Goal: Task Accomplishment & Management: Complete application form

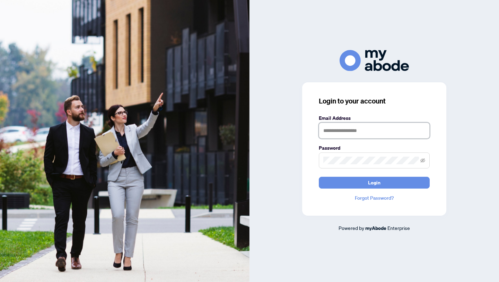
click at [338, 133] on input "text" at bounding box center [374, 130] width 111 height 16
type input "**********"
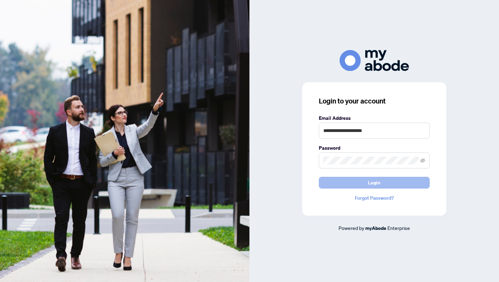
click at [374, 183] on span "Login" at bounding box center [374, 182] width 12 height 11
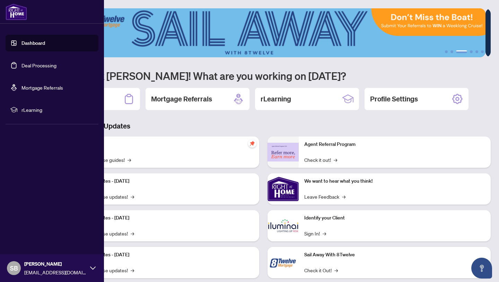
click at [43, 67] on link "Deal Processing" at bounding box center [38, 65] width 35 height 6
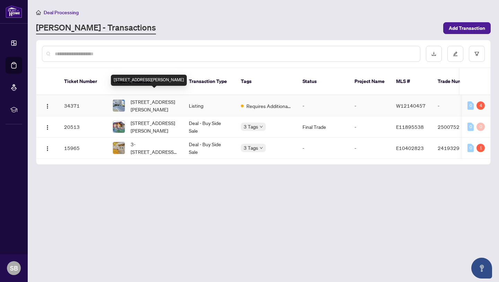
click at [167, 100] on span "1112-75 Emmett Ave, Toronto, Ontario M6M 5A7, Canada" at bounding box center [154, 105] width 47 height 15
click at [100, 54] on input "text" at bounding box center [235, 54] width 360 height 8
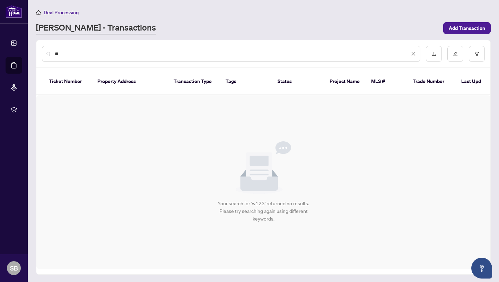
type input "*"
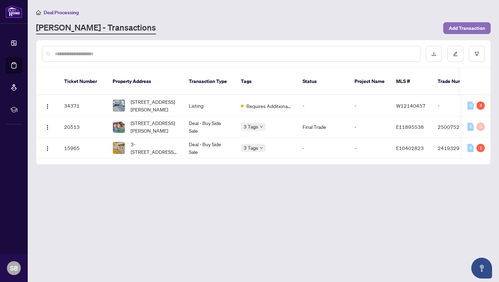
click at [457, 29] on span "Add Transaction" at bounding box center [467, 28] width 36 height 11
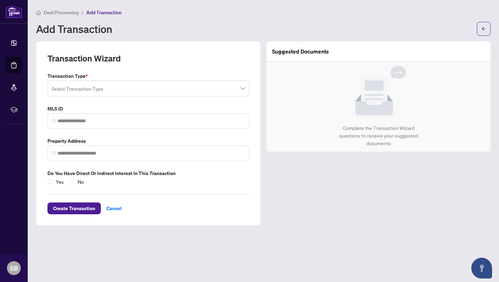
click at [129, 89] on input "search" at bounding box center [145, 89] width 187 height 15
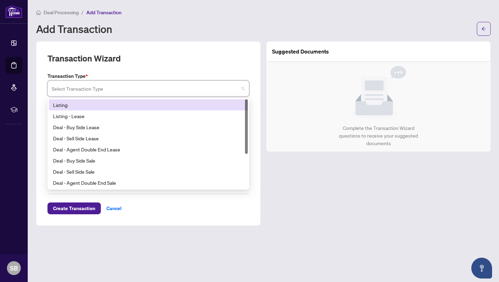
click at [102, 105] on div "Listing" at bounding box center [148, 105] width 191 height 8
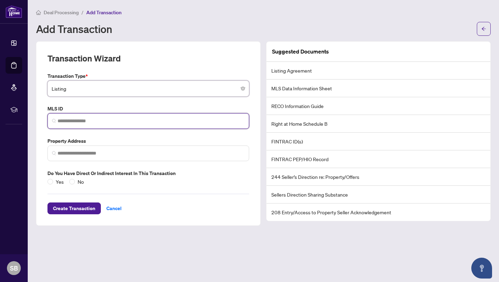
click at [91, 120] on input "search" at bounding box center [151, 120] width 187 height 7
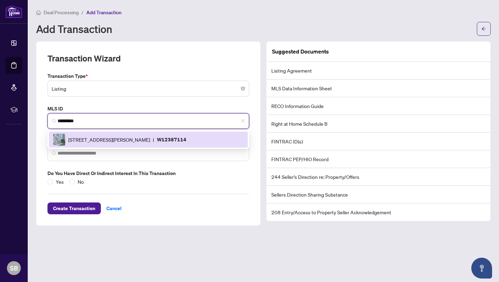
click at [116, 141] on span "75 Emmett Ave, Toronto, Ontario M6M 5A7, Canada" at bounding box center [109, 140] width 82 height 8
type input "*********"
type input "**********"
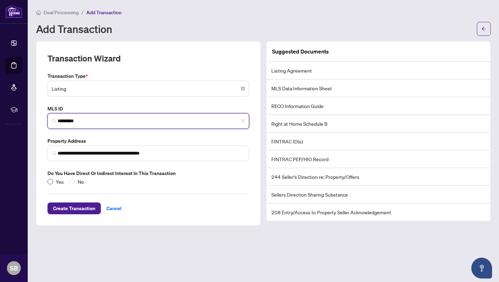
type input "*********"
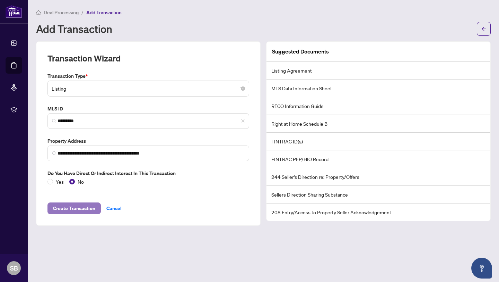
click at [76, 209] on span "Create Transaction" at bounding box center [74, 207] width 42 height 11
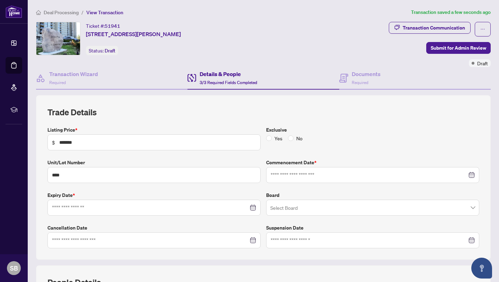
type input "**********"
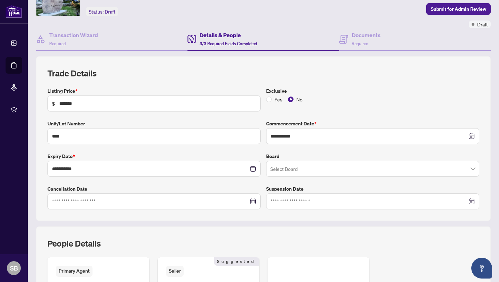
scroll to position [40, 0]
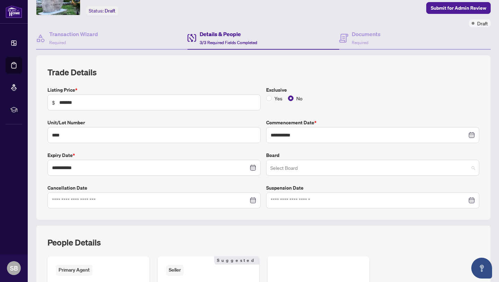
click at [468, 167] on span at bounding box center [372, 167] width 205 height 13
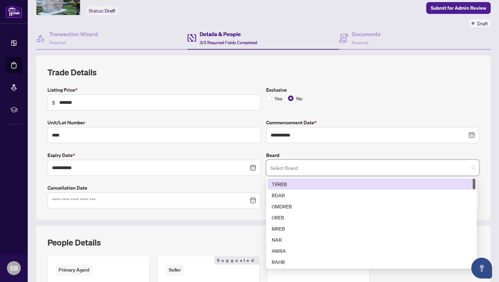
click at [316, 182] on div "TRREB" at bounding box center [372, 184] width 200 height 8
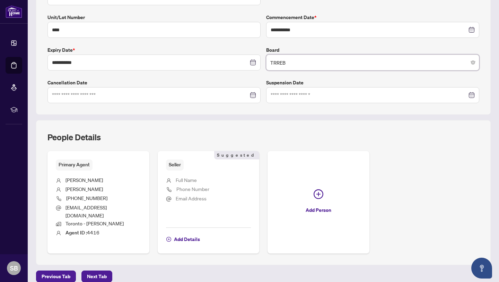
scroll to position [146, 0]
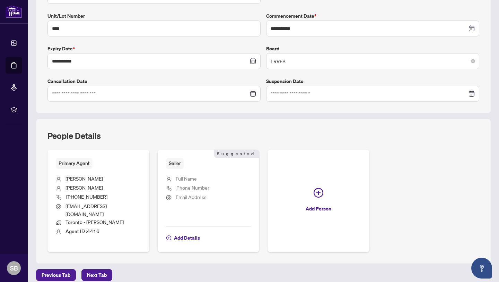
click at [201, 176] on li "Full Name" at bounding box center [208, 178] width 85 height 9
click at [188, 179] on span "Full Name" at bounding box center [186, 178] width 21 height 6
click at [181, 232] on span "Add Details" at bounding box center [187, 237] width 26 height 11
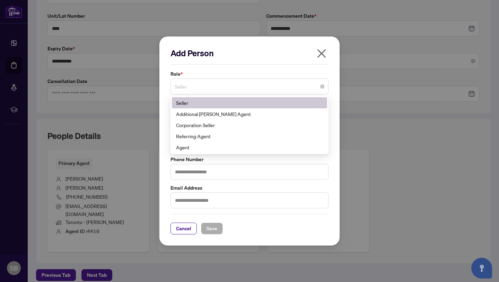
click at [203, 85] on span "Seller" at bounding box center [250, 86] width 150 height 13
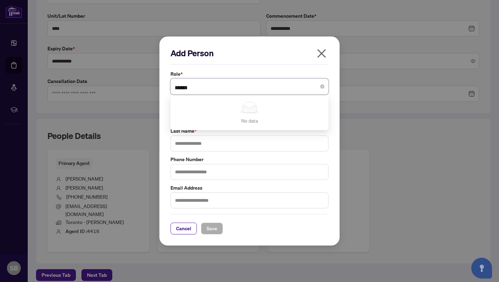
type input "******"
click at [335, 78] on div "Add Person Role * Seller No data No data First Name * Last Name * Phone Number …" at bounding box center [249, 140] width 180 height 209
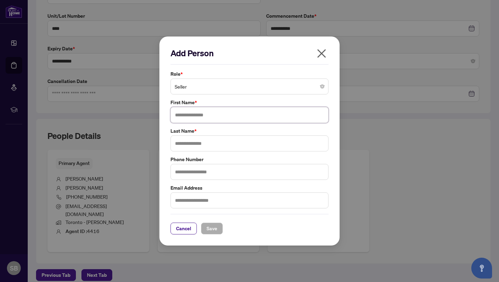
click at [203, 115] on input "text" at bounding box center [250, 115] width 158 height 16
type input "*****"
click at [191, 145] on input "text" at bounding box center [250, 143] width 158 height 16
type input "*****"
click at [193, 172] on input "text" at bounding box center [250, 172] width 158 height 16
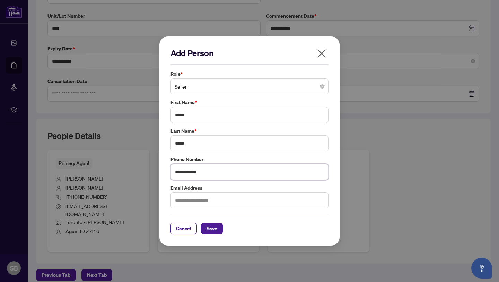
type input "**********"
click at [207, 199] on input "text" at bounding box center [250, 200] width 158 height 16
click at [182, 201] on input "*****" at bounding box center [250, 200] width 158 height 16
click at [192, 201] on input "******" at bounding box center [250, 200] width 158 height 16
type input "**********"
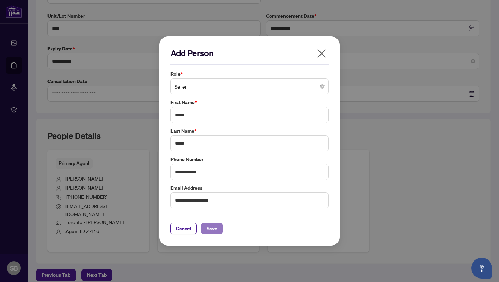
click at [214, 229] on span "Save" at bounding box center [212, 228] width 11 height 11
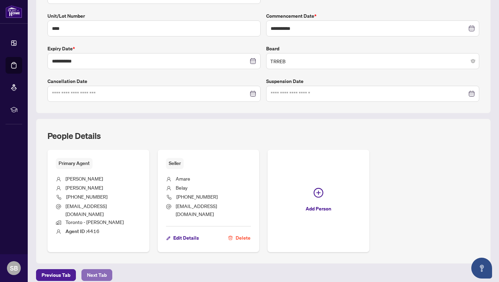
click at [101, 269] on span "Next Tab" at bounding box center [97, 274] width 20 height 11
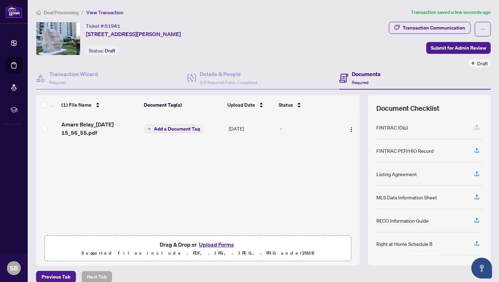
click at [474, 127] on icon "button" at bounding box center [477, 127] width 6 height 6
click at [112, 124] on span "Amare Belay_2025-09-07 15_56_55.pdf" at bounding box center [100, 128] width 78 height 17
click at [349, 129] on img "button" at bounding box center [352, 130] width 6 height 6
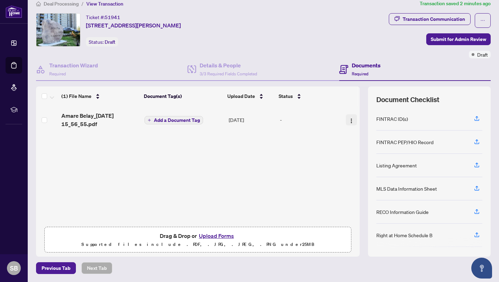
click at [349, 120] on img "button" at bounding box center [352, 121] width 6 height 6
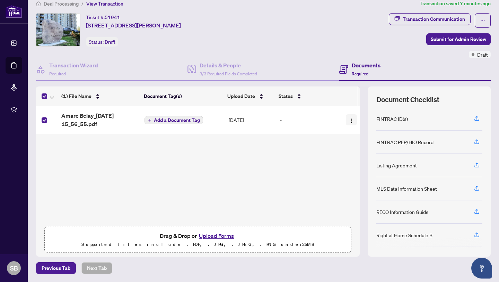
click at [349, 121] on img "button" at bounding box center [352, 121] width 6 height 6
drag, startPoint x: 233, startPoint y: 153, endPoint x: 229, endPoint y: 150, distance: 5.5
click at [233, 152] on div "Amare Belay_2025-09-07 15_56_55.pdf Add a Document Tag Sep/07/2025 -" at bounding box center [198, 164] width 324 height 117
click at [257, 96] on div "Upload Date" at bounding box center [249, 96] width 45 height 8
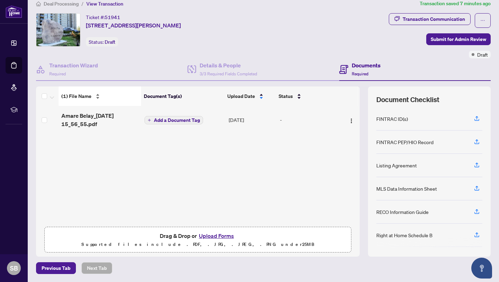
click at [97, 97] on div "(1) File Name" at bounding box center [99, 96] width 77 height 8
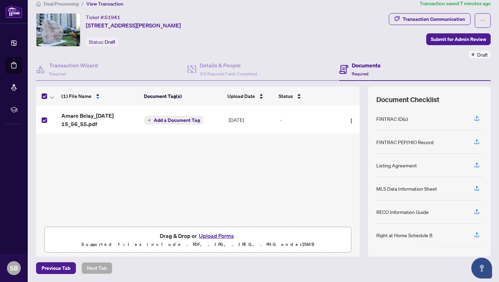
click at [458, 28] on div "Transaction Communication Submit for Admin Review Draft" at bounding box center [440, 35] width 102 height 45
click at [481, 21] on icon "ellipsis" at bounding box center [483, 20] width 5 height 5
click at [463, 59] on span "Delete Transaction" at bounding box center [453, 58] width 53 height 8
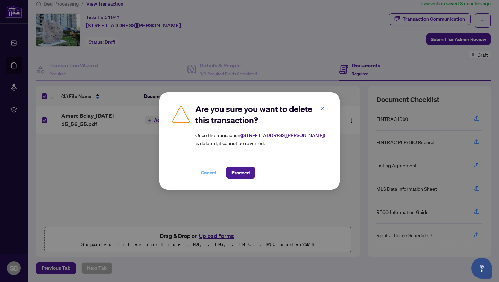
click at [208, 173] on span "Cancel" at bounding box center [208, 172] width 15 height 11
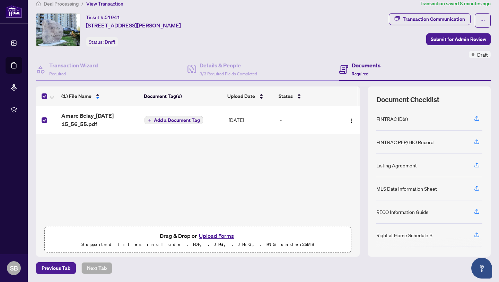
click at [356, 66] on h4 "Documents" at bounding box center [366, 65] width 29 height 8
click at [476, 119] on icon "button" at bounding box center [477, 117] width 3 height 3
click at [214, 236] on button "Upload Forms" at bounding box center [216, 235] width 39 height 9
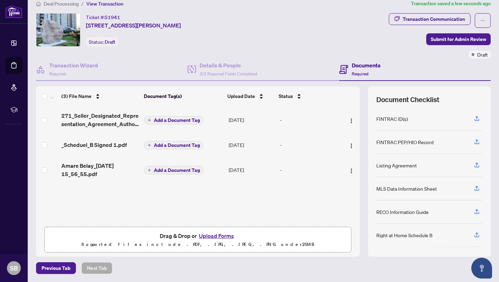
click at [205, 235] on button "Upload Forms" at bounding box center [216, 235] width 39 height 9
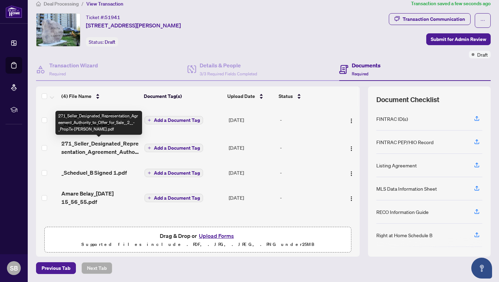
click at [108, 144] on span "271_Seller_Designated_Representation_Agreement_Authority_to_Offer_for_Sale__2__…" at bounding box center [100, 147] width 78 height 17
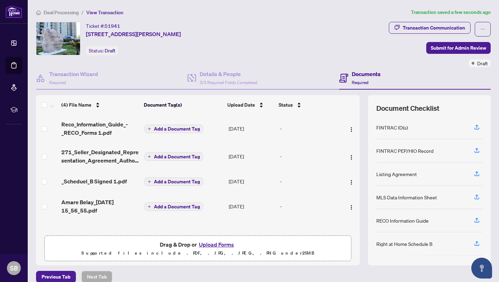
click at [168, 206] on span "Add a Document Tag" at bounding box center [177, 206] width 46 height 5
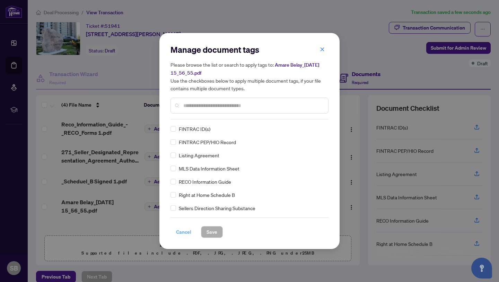
click at [184, 232] on span "Cancel" at bounding box center [183, 231] width 15 height 11
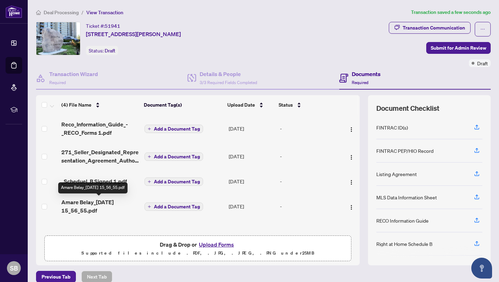
click at [112, 201] on span "Amare Belay_2025-09-07 15_56_55.pdf" at bounding box center [100, 206] width 78 height 17
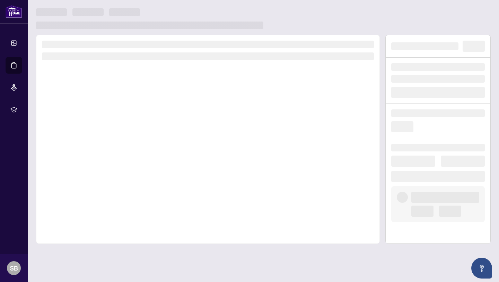
click at [113, 202] on div at bounding box center [208, 139] width 344 height 209
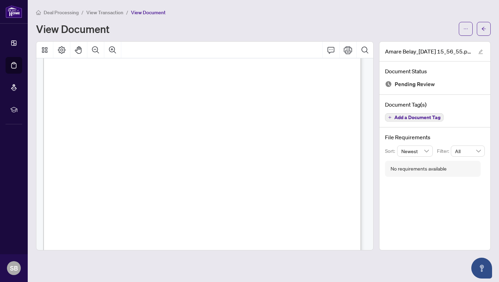
scroll to position [5120, 0]
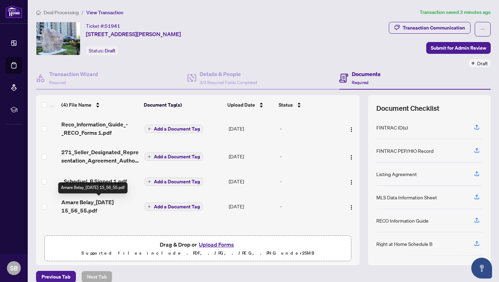
click at [84, 202] on span "Amare Belay_2025-09-07 15_56_55.pdf" at bounding box center [100, 206] width 78 height 17
click at [382, 9] on ol "Deal Processing / View Transaction" at bounding box center [226, 12] width 381 height 8
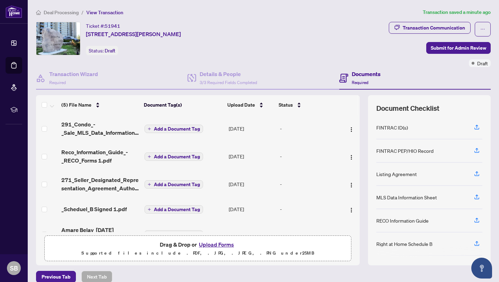
drag, startPoint x: 355, startPoint y: 208, endPoint x: 357, endPoint y: 221, distance: 13.1
click at [357, 221] on div "(5) File Name Document Tag(s) Upload Date Status 291_Condo_-_Sale_MLS_Data_Info…" at bounding box center [263, 180] width 455 height 170
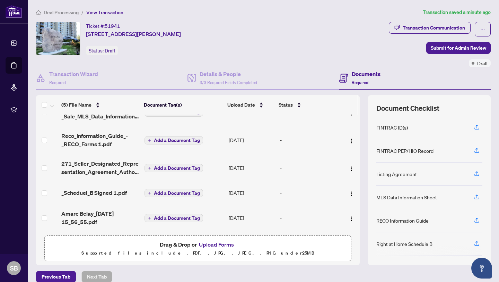
scroll to position [18, 0]
click at [98, 215] on span "Amare Belay_2025-09-07 15_56_55.pdf" at bounding box center [100, 217] width 78 height 17
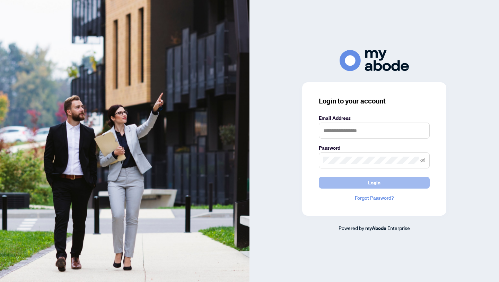
click at [366, 184] on button "Login" at bounding box center [374, 182] width 111 height 12
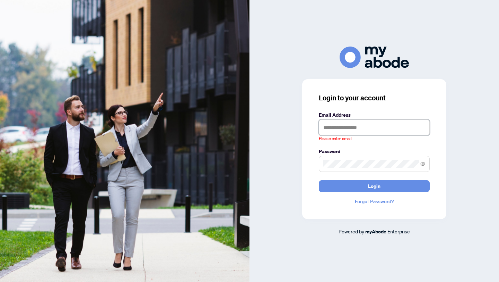
click at [360, 126] on input "text" at bounding box center [374, 127] width 111 height 16
type input "**********"
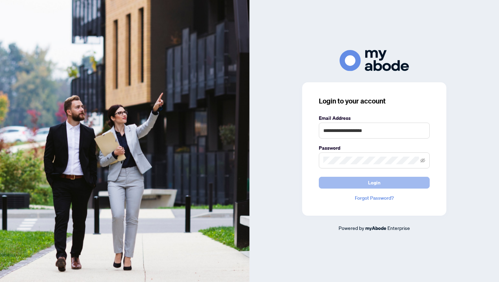
click at [374, 184] on span "Login" at bounding box center [374, 182] width 12 height 11
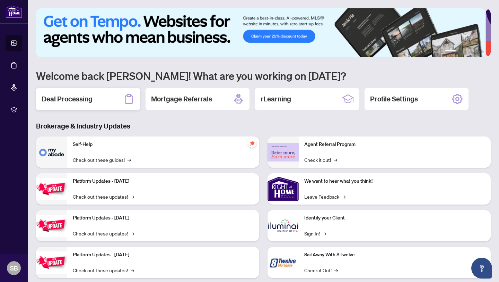
click at [105, 98] on div "Deal Processing" at bounding box center [88, 99] width 104 height 22
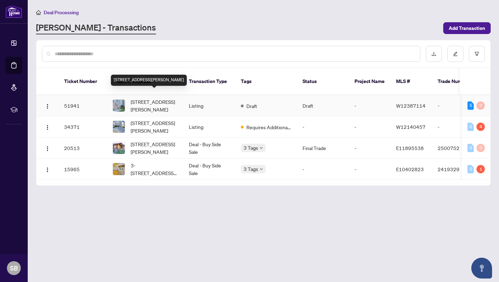
click at [149, 101] on span "1112-75 Emmett Ave, Toronto, Ontario M6M 5A7, Canada" at bounding box center [154, 105] width 47 height 15
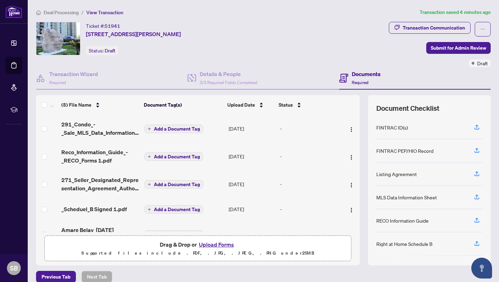
scroll to position [18, 0]
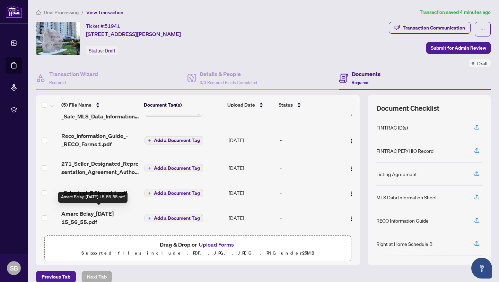
click at [109, 210] on span "Amare Belay_2025-09-07 15_56_55.pdf" at bounding box center [100, 217] width 78 height 17
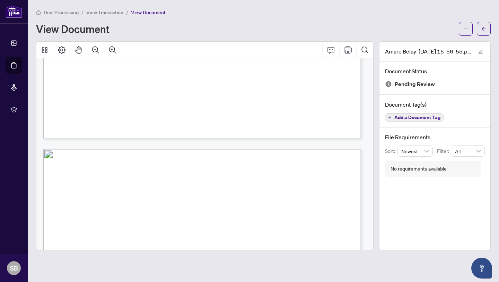
scroll to position [14577, 0]
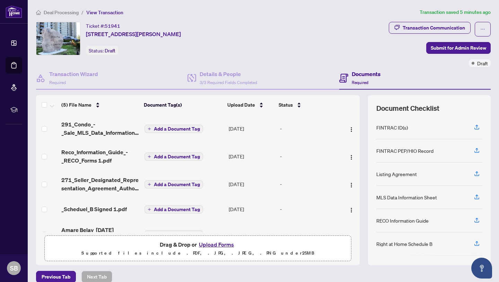
click at [171, 129] on span "Add a Document Tag" at bounding box center [177, 128] width 46 height 5
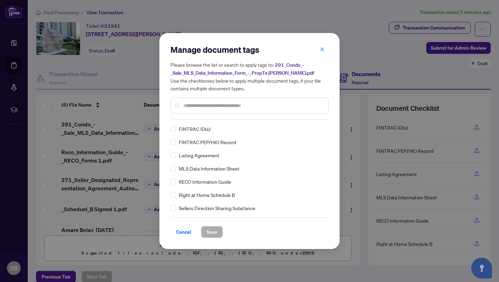
click at [183, 232] on span "Cancel" at bounding box center [183, 231] width 15 height 11
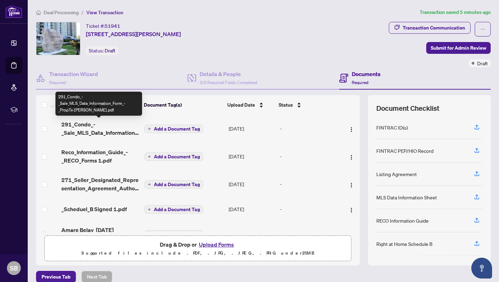
click at [92, 130] on span "291_Condo_-_Sale_MLS_Data_Information_Form_-_PropTx-OREA.pdf" at bounding box center [100, 128] width 78 height 17
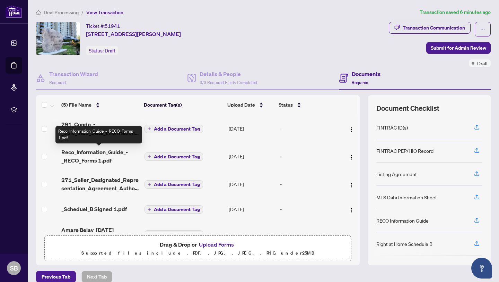
click at [85, 153] on span "Reco_Information_Guide_-_RECO_Forms 1.pdf" at bounding box center [100, 156] width 78 height 17
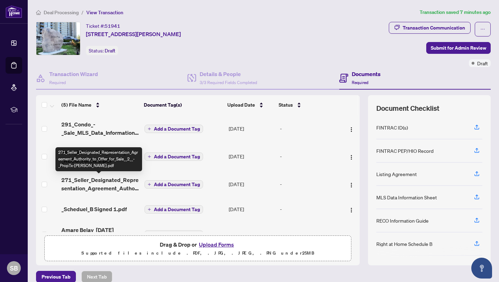
click at [119, 181] on span "271_Seller_Designated_Representation_Agreement_Authority_to_Offer_for_Sale__2__…" at bounding box center [100, 183] width 78 height 17
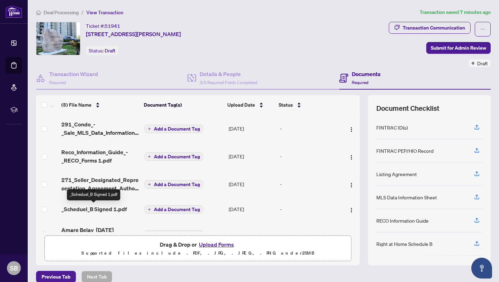
click at [120, 208] on span "_Scheduel_B Signed 1.pdf" at bounding box center [94, 209] width 66 height 8
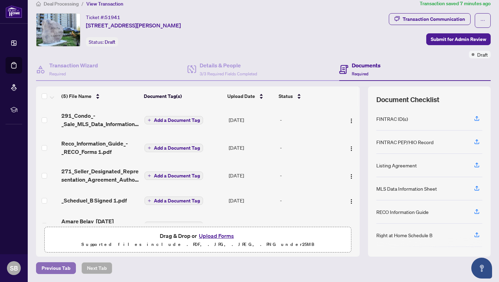
click at [62, 267] on span "Previous Tab" at bounding box center [56, 267] width 29 height 11
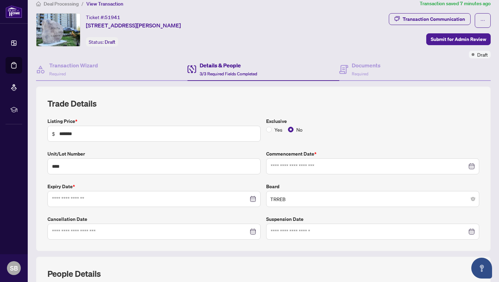
type input "**********"
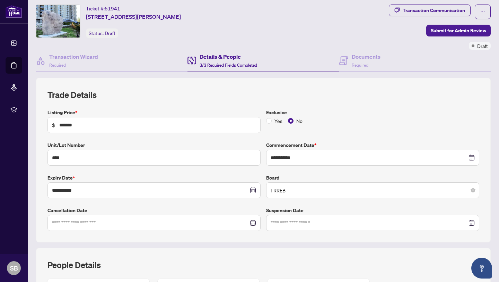
scroll to position [9, 0]
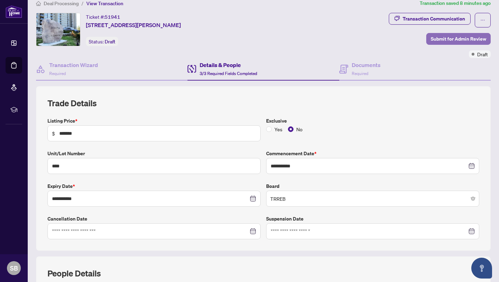
click at [441, 39] on span "Submit for Admin Review" at bounding box center [458, 38] width 55 height 11
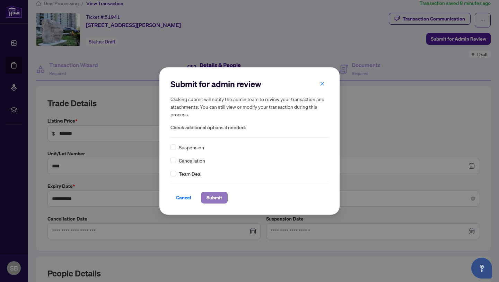
click at [219, 201] on span "Submit" at bounding box center [215, 197] width 16 height 11
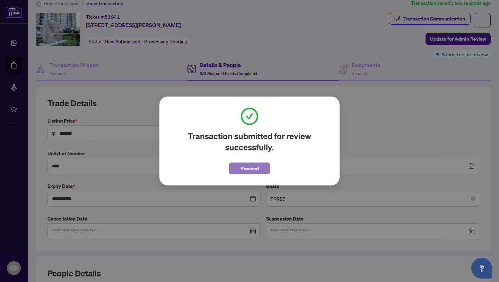
click at [249, 169] on span "Proceed" at bounding box center [250, 168] width 18 height 11
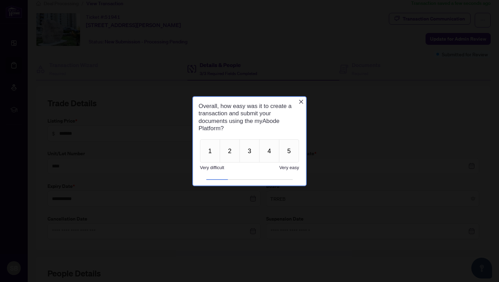
scroll to position [0, 0]
click at [497, 184] on div at bounding box center [249, 141] width 499 height 282
click at [233, 153] on button "2" at bounding box center [230, 150] width 20 height 23
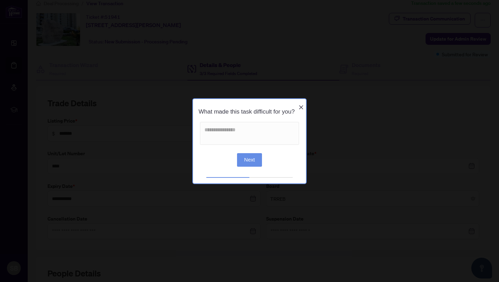
click at [250, 163] on button "Next" at bounding box center [249, 160] width 25 height 14
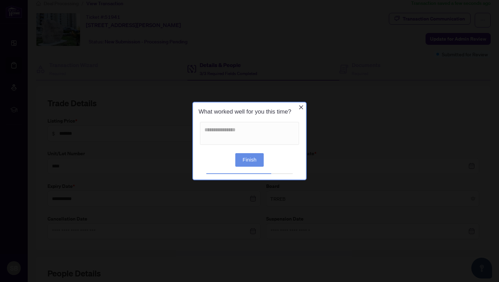
click at [250, 158] on button "Finish" at bounding box center [249, 160] width 28 height 14
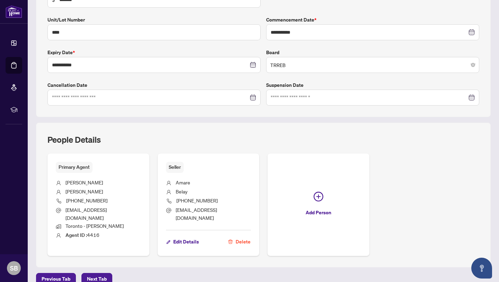
scroll to position [146, 0]
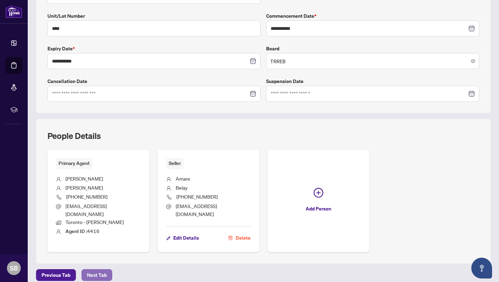
click at [102, 269] on span "Next Tab" at bounding box center [97, 274] width 20 height 11
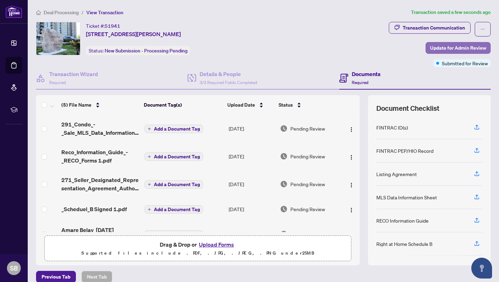
click at [431, 49] on span "Update for Admin Review" at bounding box center [458, 47] width 56 height 11
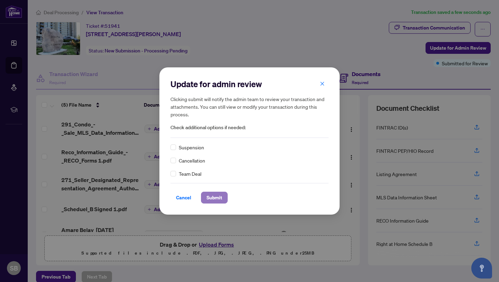
click at [216, 199] on span "Submit" at bounding box center [215, 197] width 16 height 11
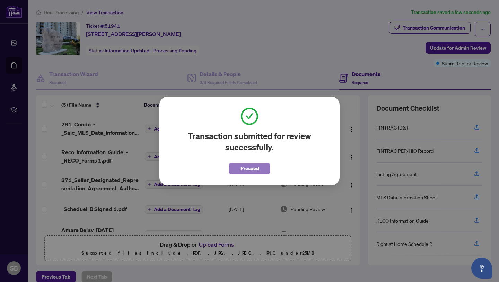
click at [244, 171] on span "Proceed" at bounding box center [250, 168] width 18 height 11
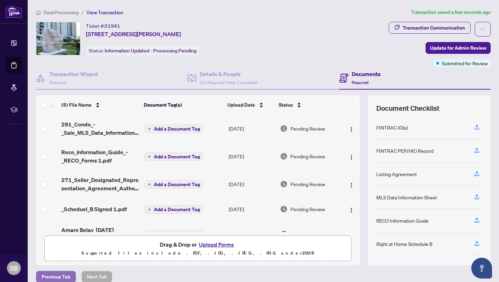
click at [62, 273] on span "Previous Tab" at bounding box center [56, 276] width 29 height 11
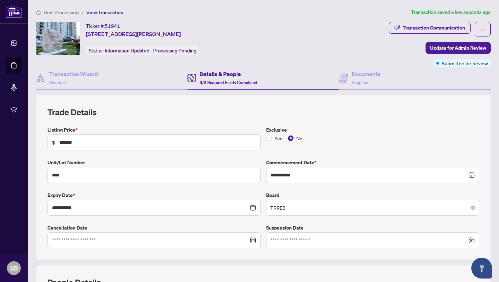
type input "**********"
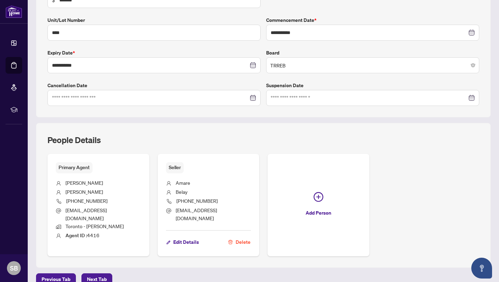
scroll to position [146, 0]
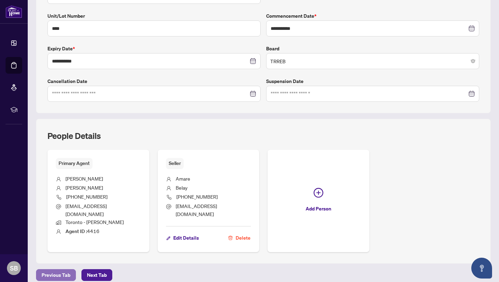
click at [54, 269] on span "Previous Tab" at bounding box center [56, 274] width 29 height 11
